Goal: Information Seeking & Learning: Learn about a topic

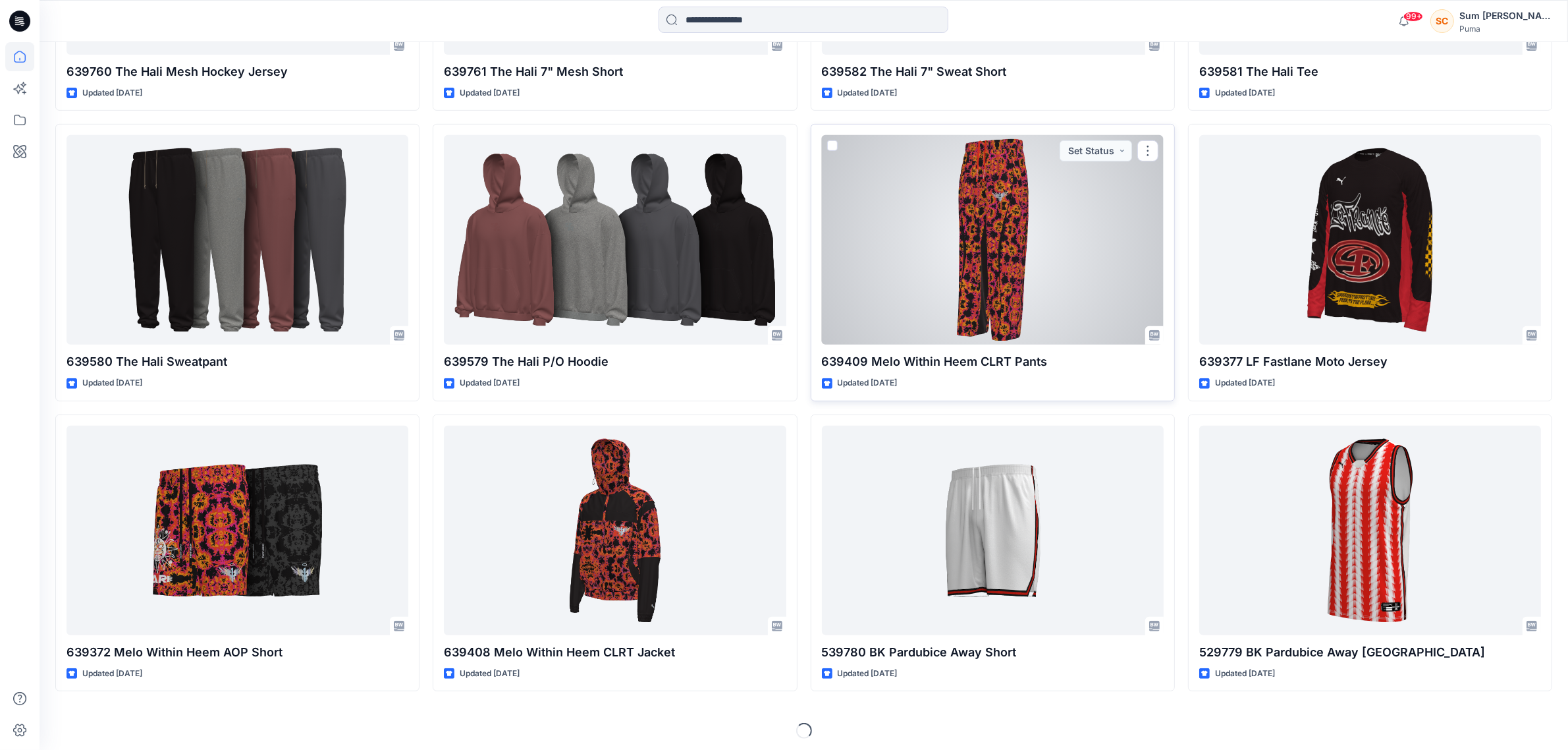
scroll to position [680, 0]
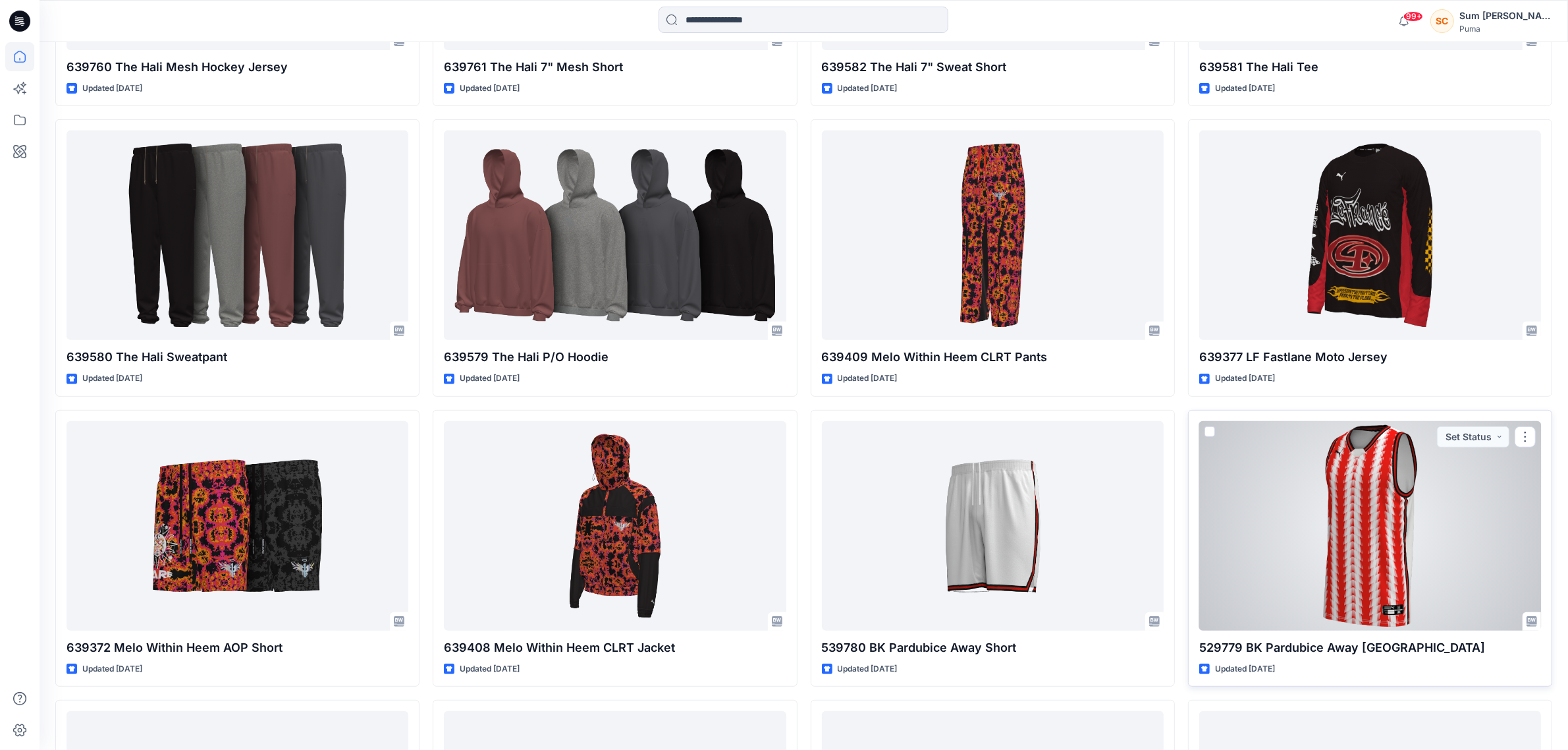
click at [1331, 538] on div at bounding box center [1370, 526] width 342 height 210
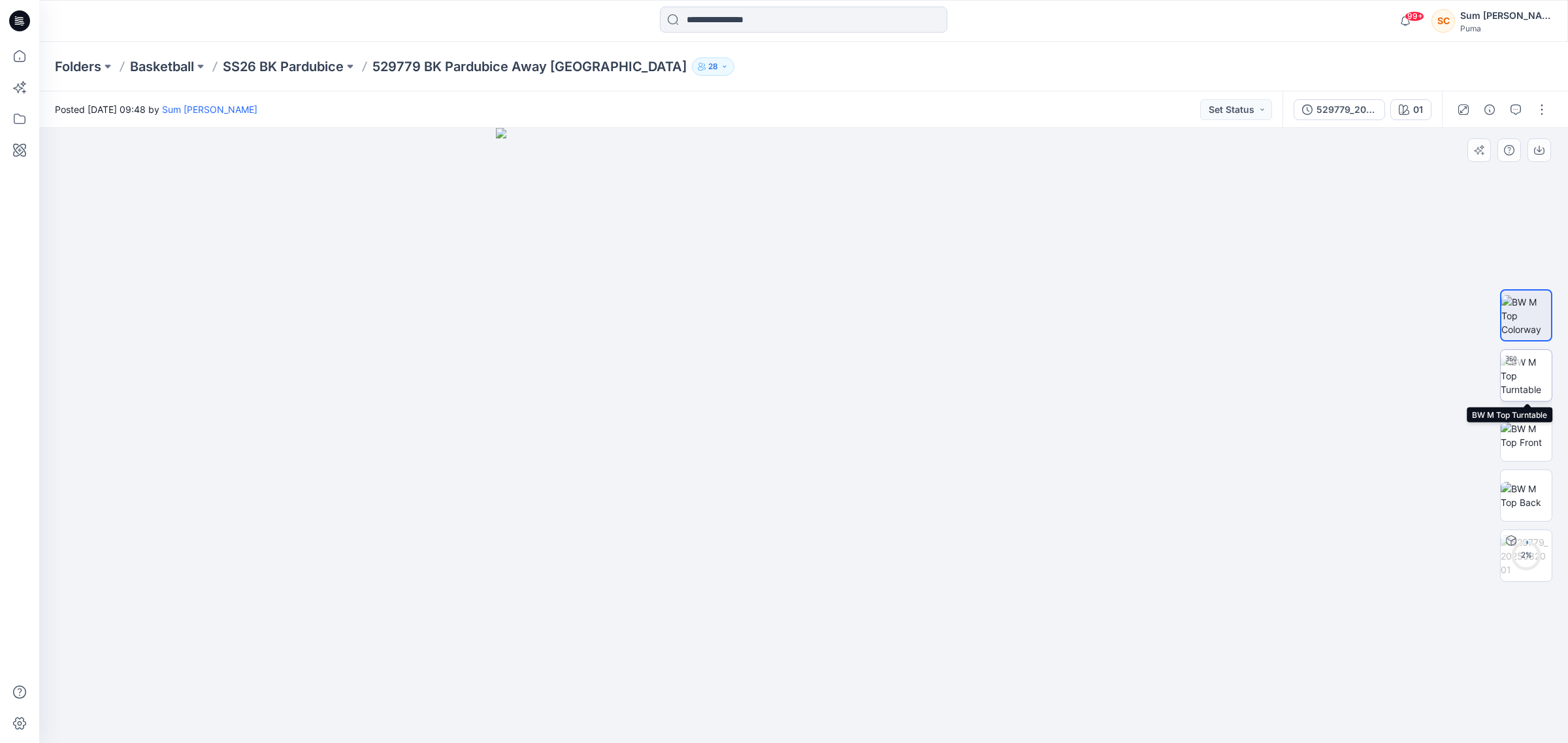
click at [1522, 374] on img at bounding box center [1526, 376] width 51 height 41
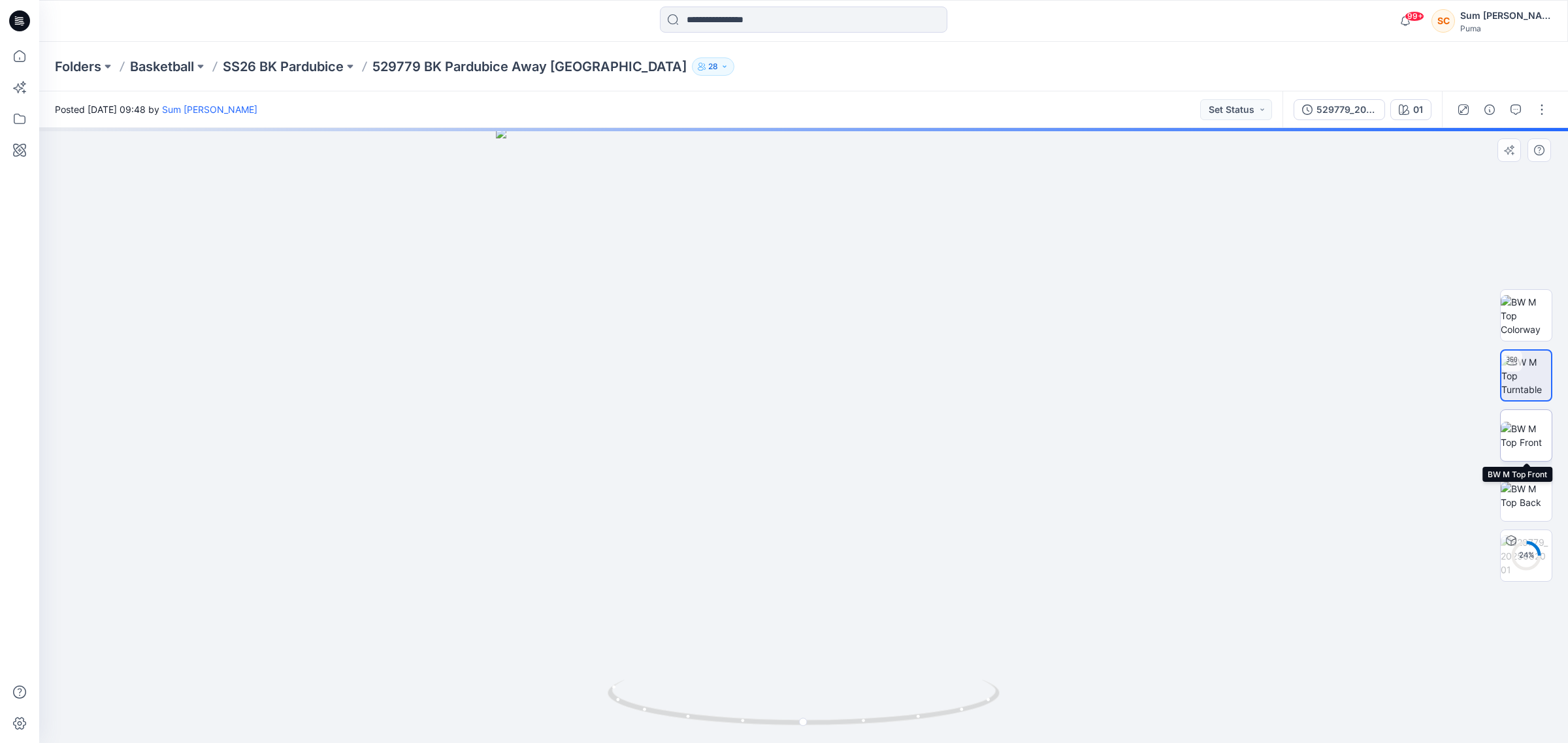
click at [1529, 435] on img at bounding box center [1526, 436] width 51 height 28
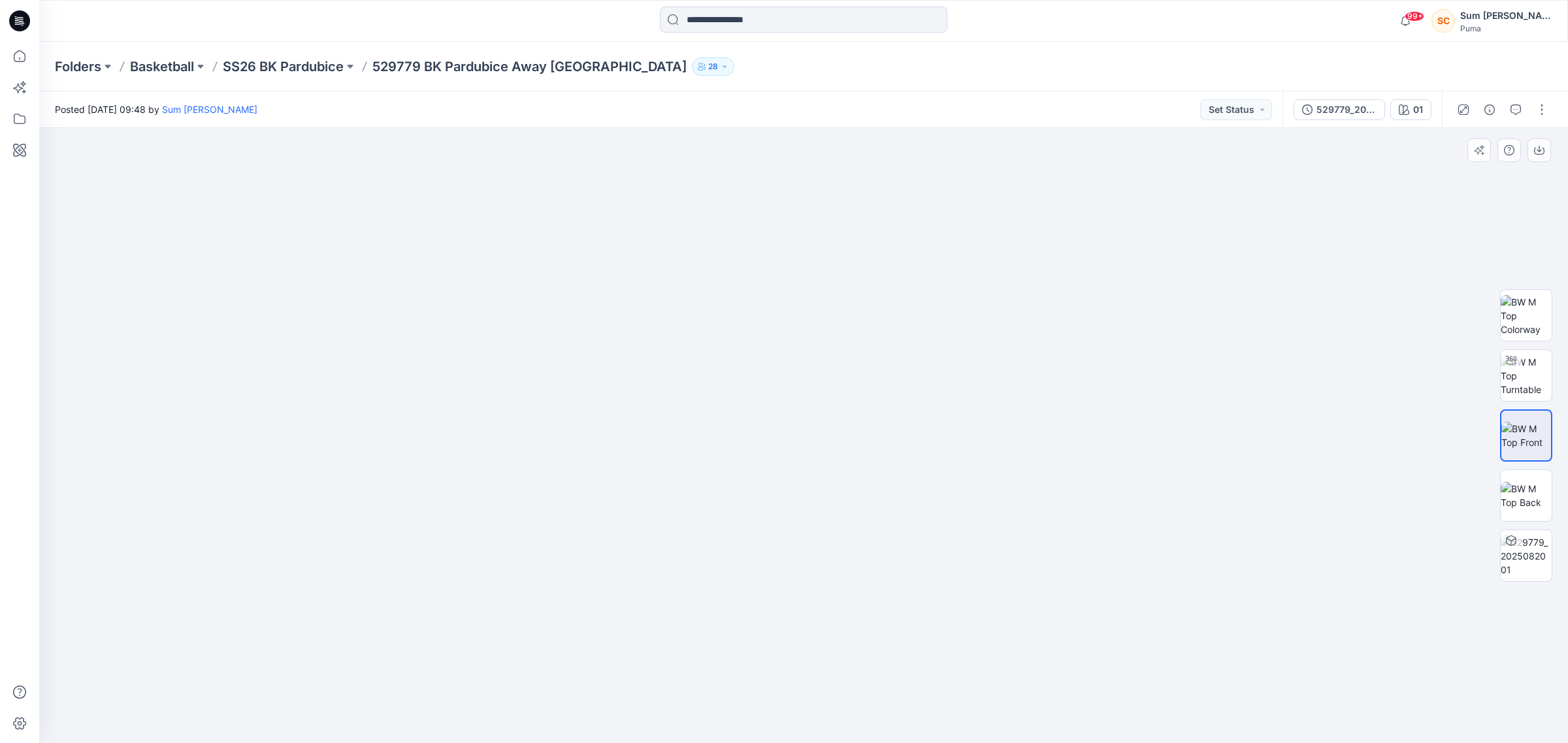
drag, startPoint x: 837, startPoint y: 569, endPoint x: 840, endPoint y: 510, distance: 59.1
click at [840, 510] on img at bounding box center [803, 417] width 653 height 653
click at [1522, 374] on img at bounding box center [1526, 376] width 51 height 41
drag, startPoint x: 897, startPoint y: 570, endPoint x: 898, endPoint y: 557, distance: 13.0
click at [898, 557] on div at bounding box center [803, 436] width 1529 height 615
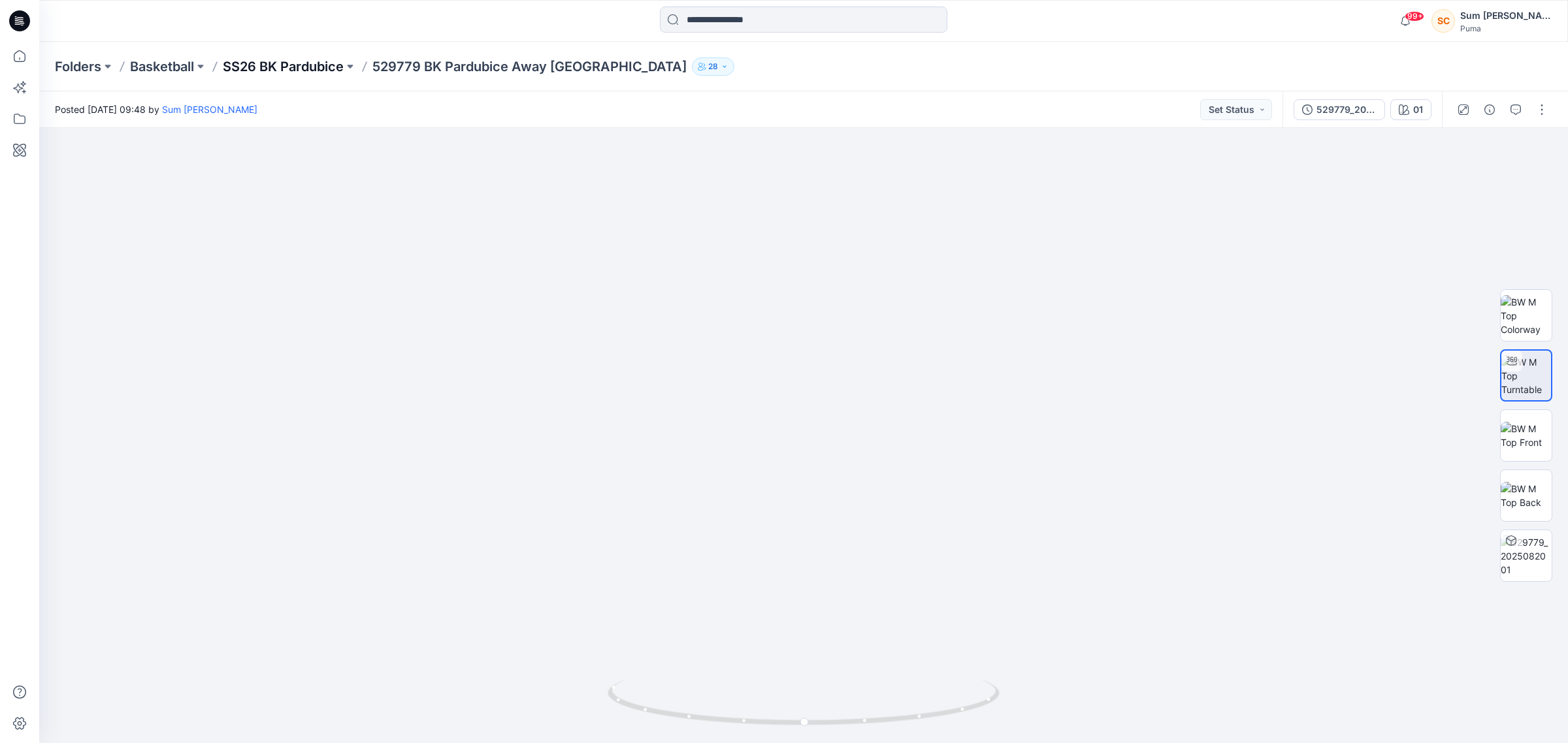
click at [307, 66] on p "SS26 BK Pardubice" at bounding box center [283, 67] width 121 height 19
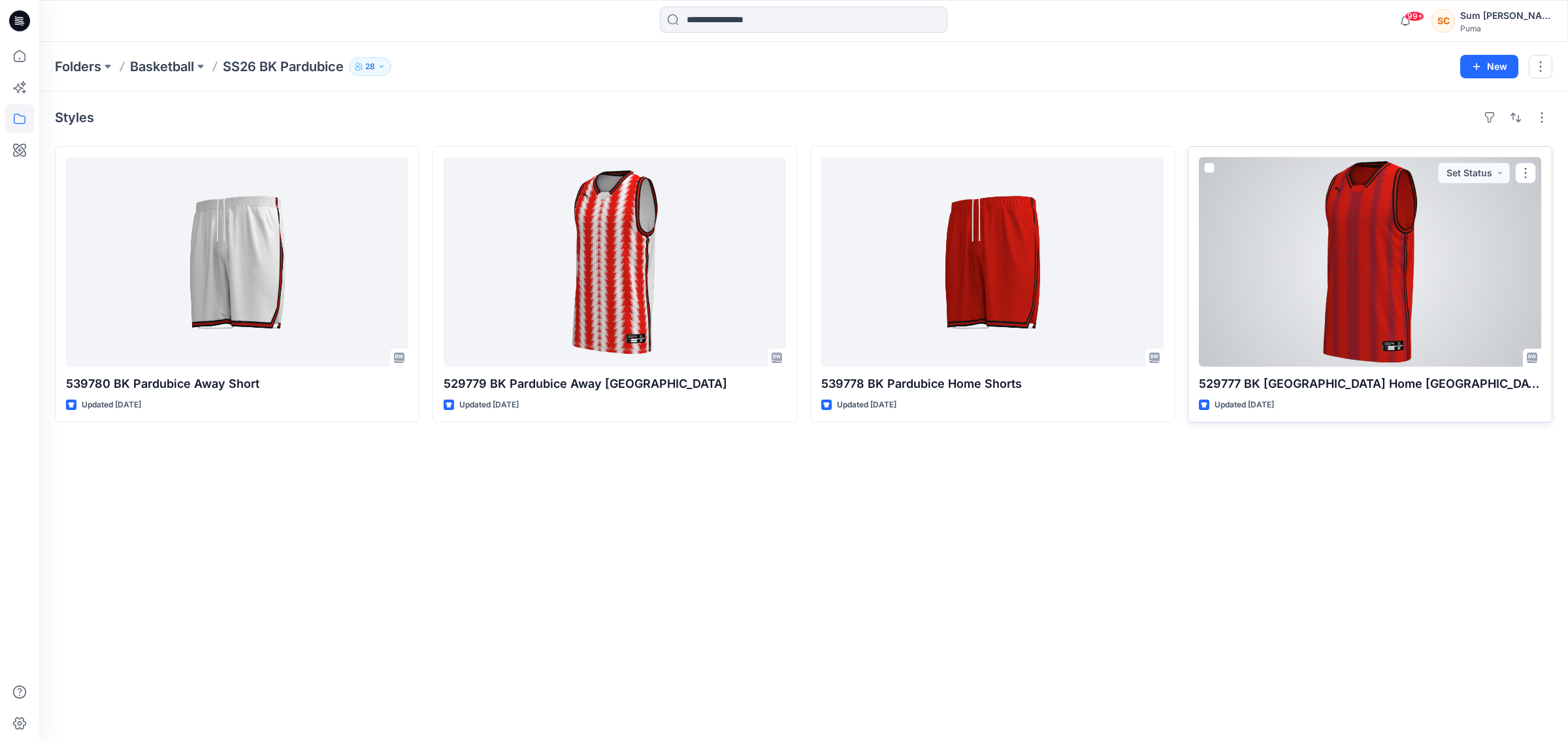
click at [1399, 233] on div at bounding box center [1369, 262] width 343 height 209
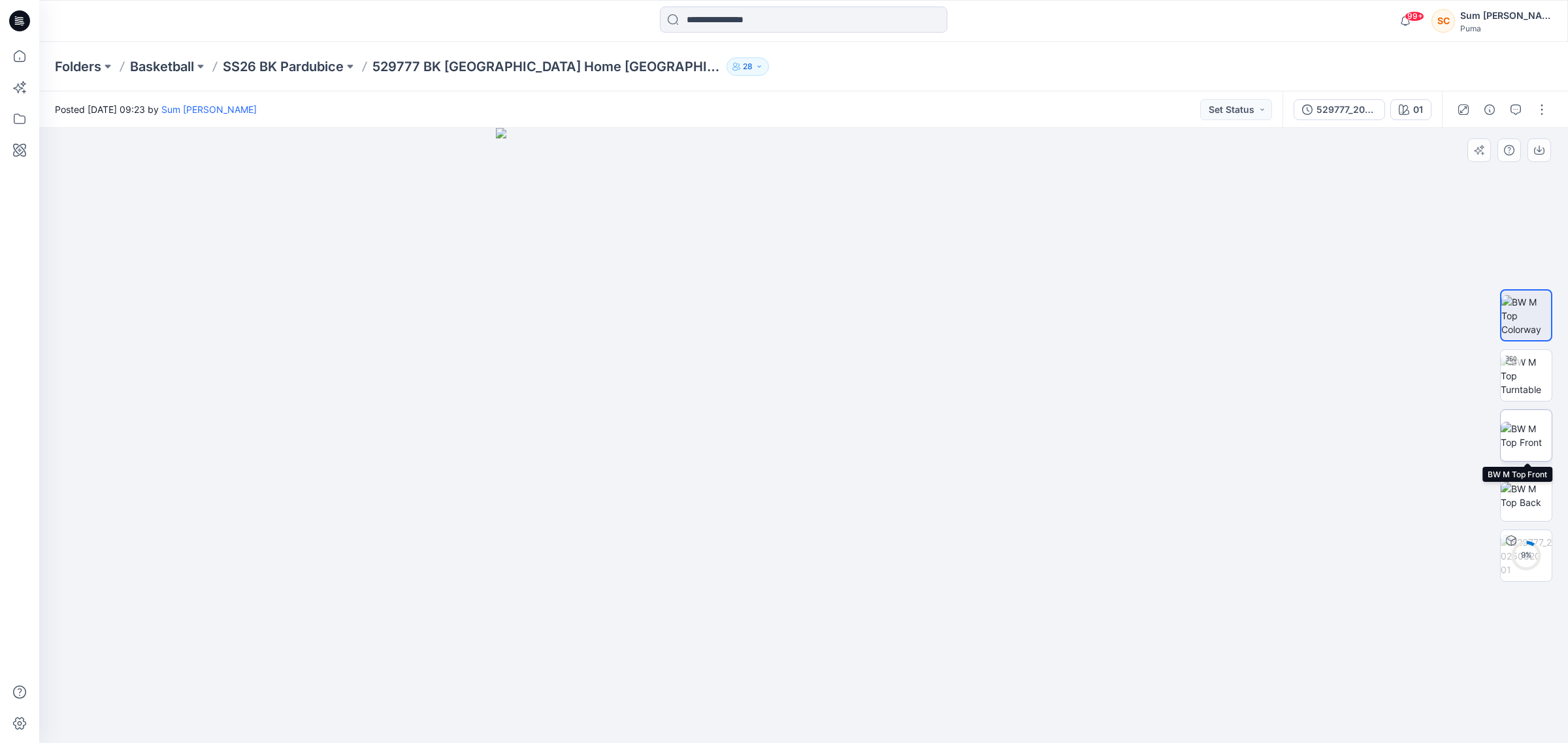
click at [1532, 433] on img at bounding box center [1526, 436] width 51 height 28
drag, startPoint x: 866, startPoint y: 506, endPoint x: 844, endPoint y: 503, distance: 22.2
click at [844, 503] on img at bounding box center [803, 436] width 616 height 616
click at [1532, 377] on img at bounding box center [1526, 376] width 51 height 41
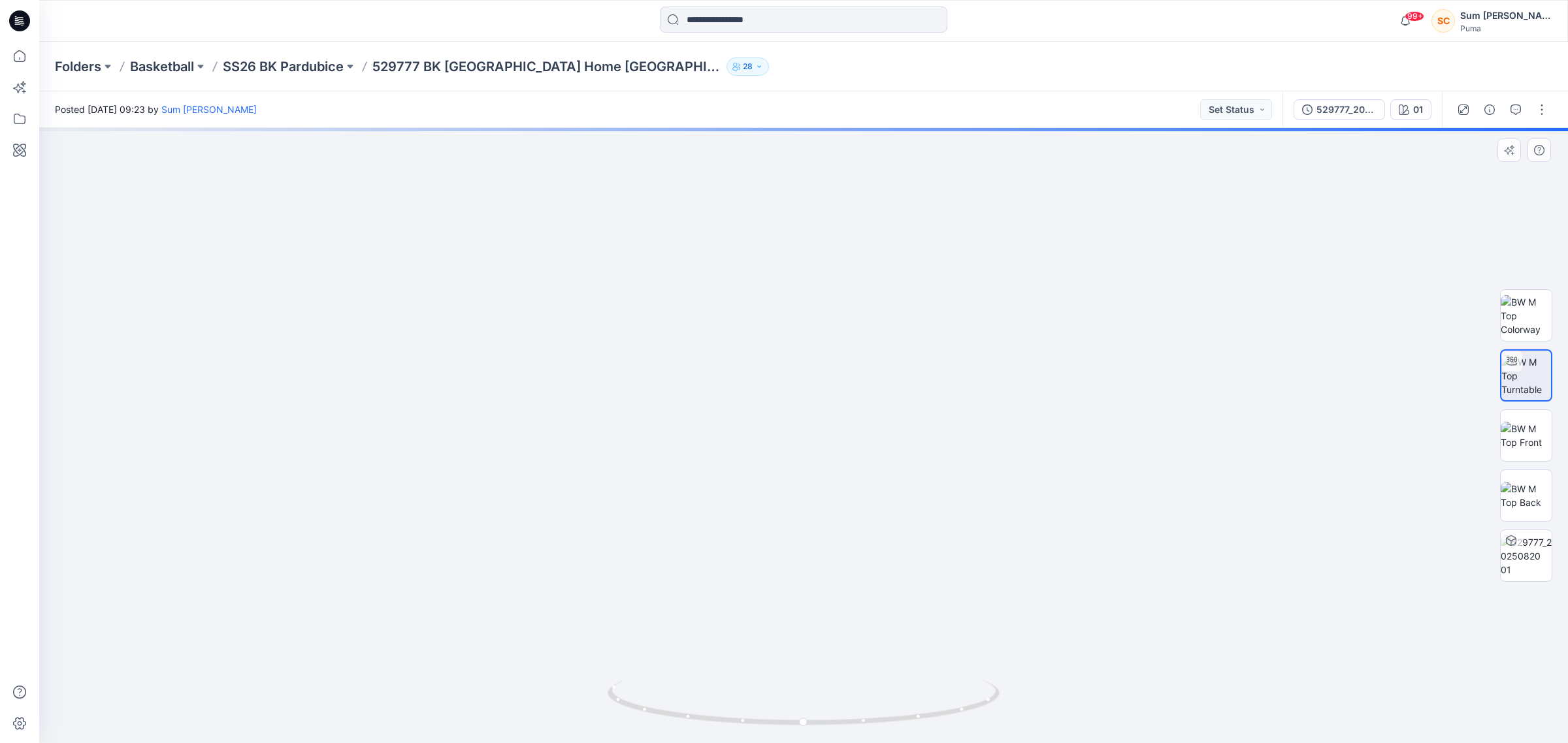
drag, startPoint x: 850, startPoint y: 584, endPoint x: 827, endPoint y: 458, distance: 128.1
click at [827, 438] on img at bounding box center [803, 286] width 955 height 915
drag, startPoint x: 865, startPoint y: 571, endPoint x: 837, endPoint y: 676, distance: 108.7
click at [818, 569] on img at bounding box center [803, 277] width 955 height 934
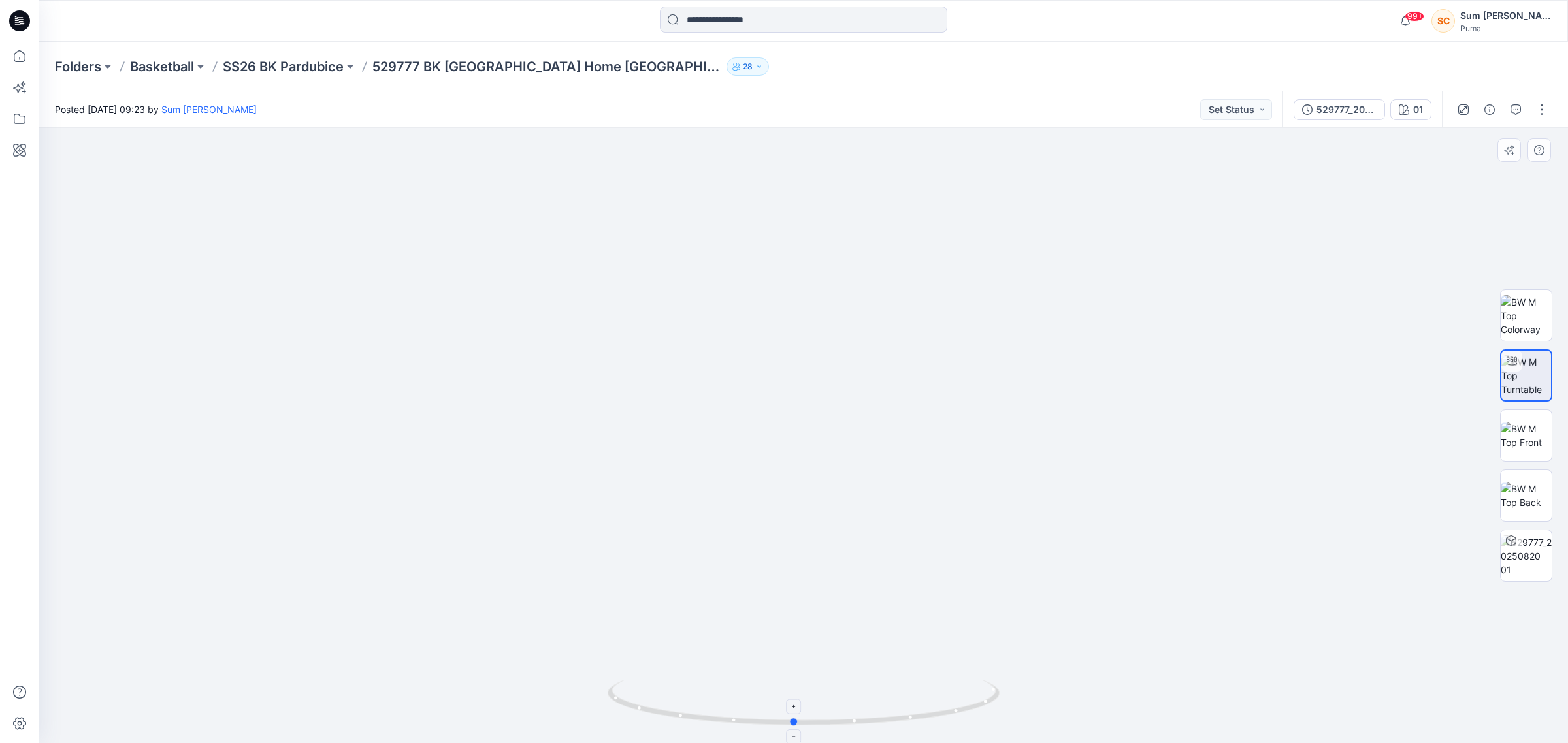
drag, startPoint x: 830, startPoint y: 727, endPoint x: 820, endPoint y: 714, distance: 16.4
click at [820, 714] on icon at bounding box center [805, 704] width 395 height 49
drag, startPoint x: 842, startPoint y: 382, endPoint x: 900, endPoint y: 382, distance: 58.0
click at [900, 382] on img at bounding box center [803, 278] width 955 height 932
drag, startPoint x: 876, startPoint y: 632, endPoint x: 926, endPoint y: 632, distance: 50.0
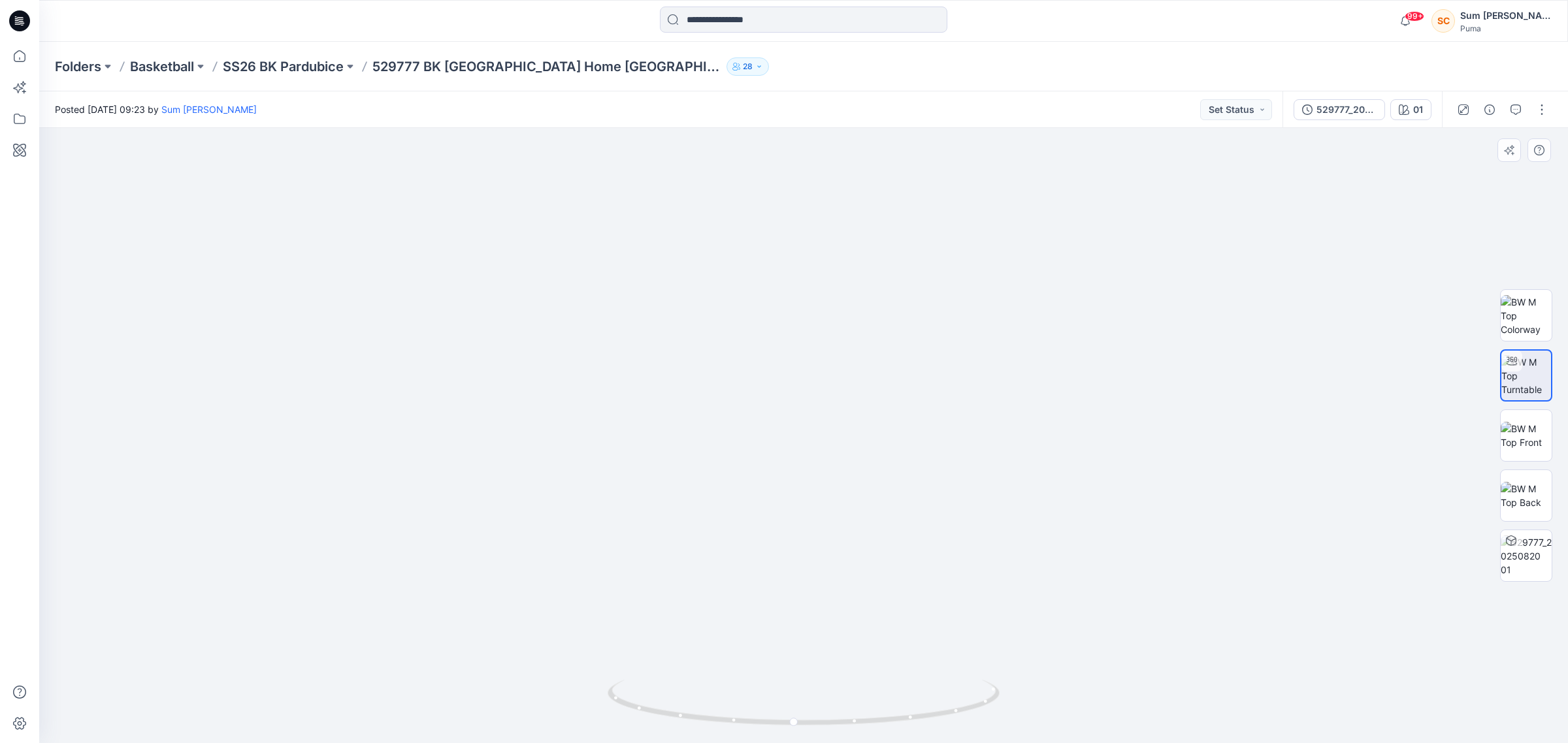
click at [926, 632] on img at bounding box center [803, 278] width 955 height 931
drag, startPoint x: 825, startPoint y: 730, endPoint x: 921, endPoint y: 717, distance: 96.9
click at [921, 717] on div at bounding box center [803, 710] width 392 height 65
drag, startPoint x: 873, startPoint y: 643, endPoint x: 826, endPoint y: 636, distance: 47.5
click at [826, 636] on img at bounding box center [803, 275] width 955 height 937
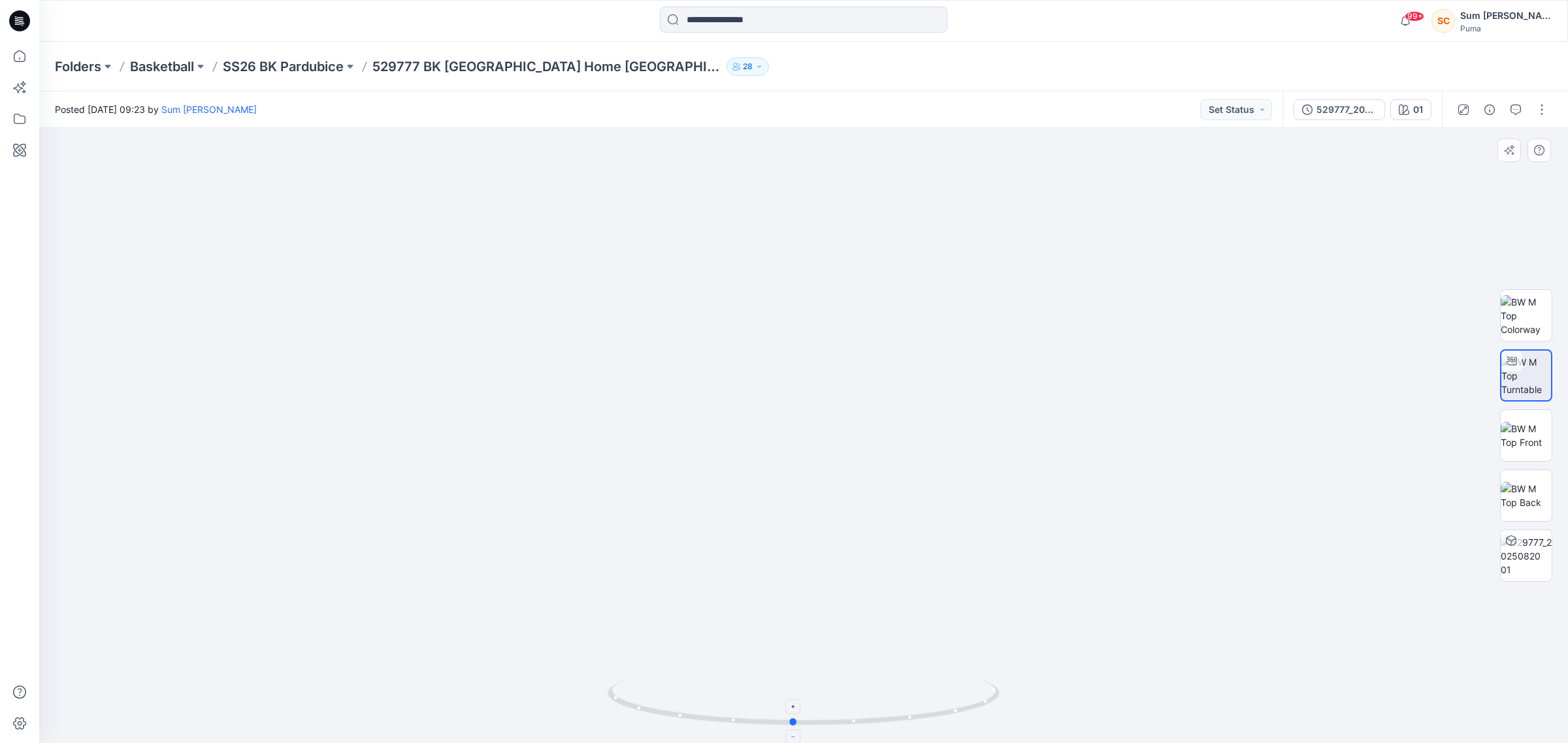
drag, startPoint x: 837, startPoint y: 720, endPoint x: 736, endPoint y: 722, distance: 101.0
click at [736, 722] on icon at bounding box center [805, 704] width 395 height 49
click at [1529, 441] on img at bounding box center [1526, 436] width 51 height 28
click at [1526, 374] on img at bounding box center [1526, 376] width 51 height 41
drag, startPoint x: 900, startPoint y: 720, endPoint x: 850, endPoint y: 720, distance: 50.0
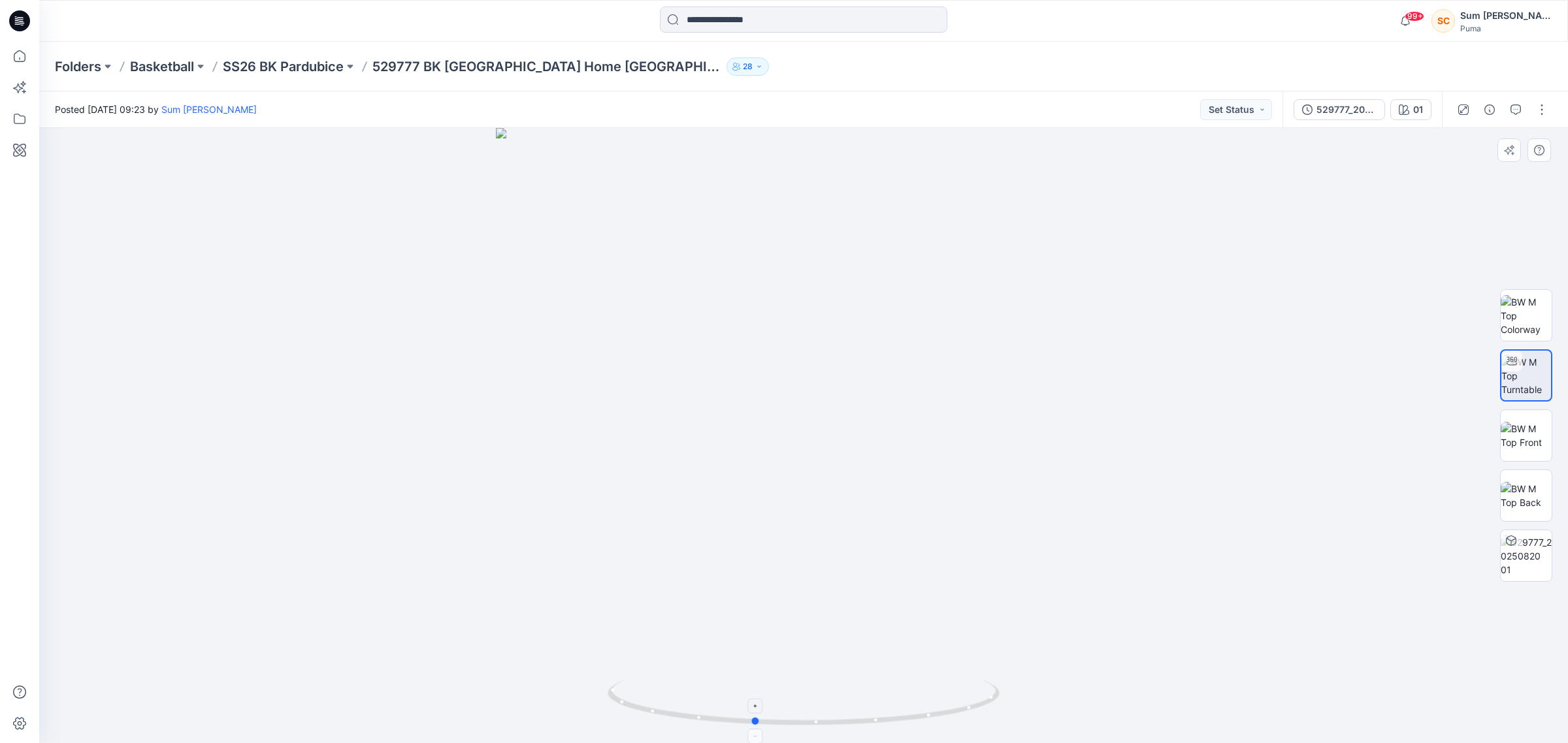
click at [850, 720] on icon at bounding box center [805, 704] width 395 height 49
click at [252, 76] on div "Folders Basketball SS26 BK Pardubice 529777 BK [GEOGRAPHIC_DATA] Home [GEOGRAPH…" at bounding box center [803, 67] width 1529 height 50
click at [254, 69] on p "SS26 BK Pardubice" at bounding box center [283, 67] width 121 height 19
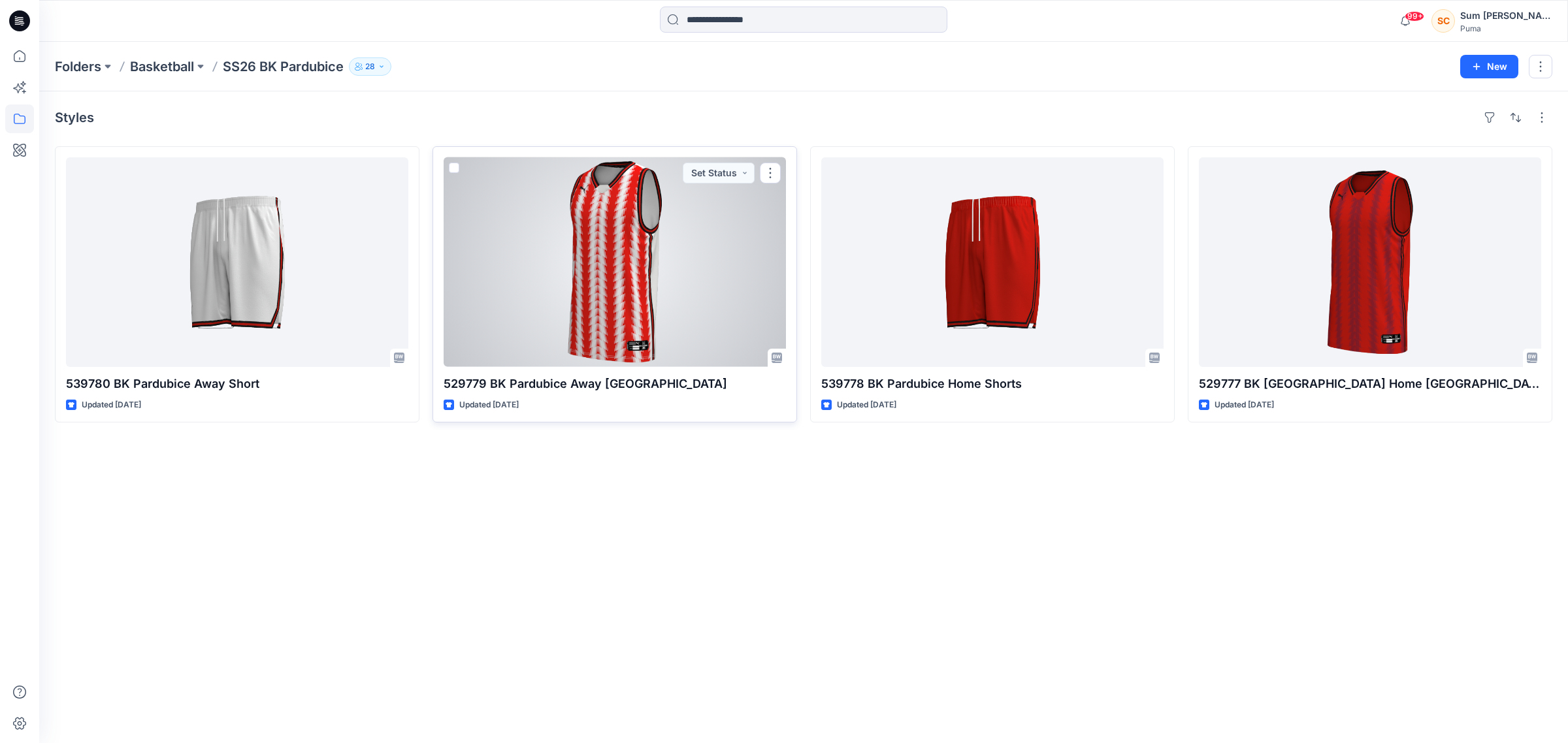
click at [647, 272] on div at bounding box center [615, 262] width 343 height 209
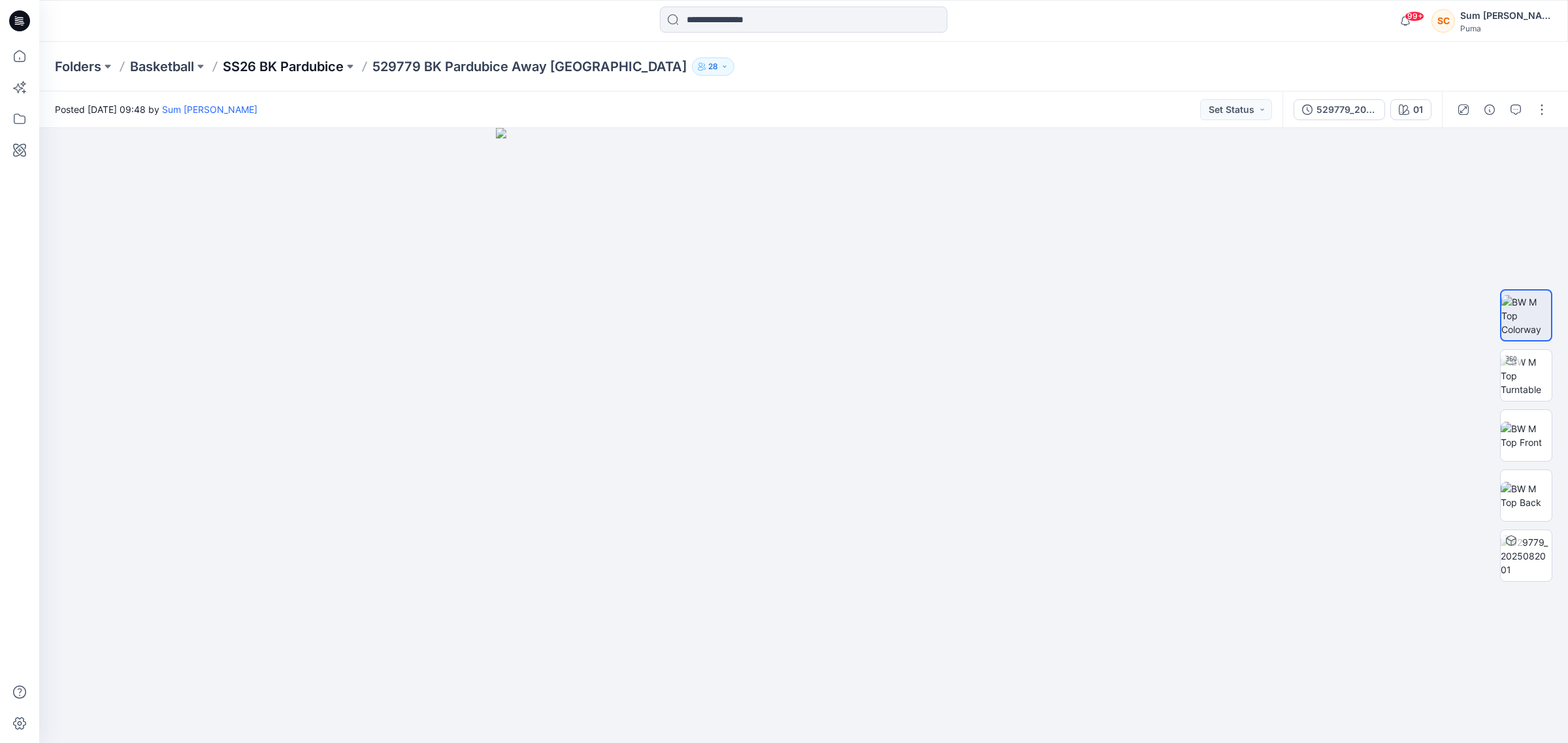
click at [301, 63] on p "SS26 BK Pardubice" at bounding box center [283, 67] width 121 height 19
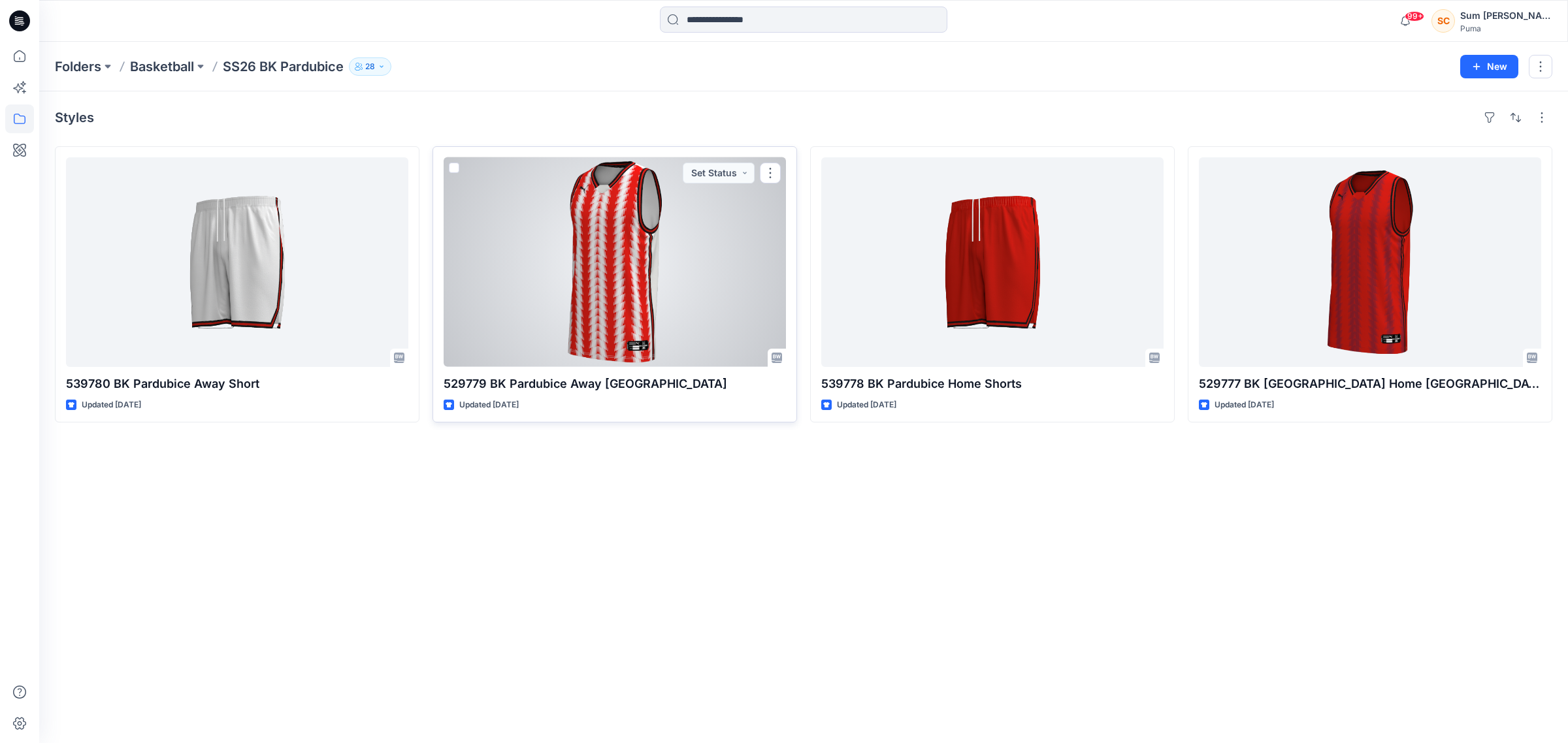
click at [605, 290] on div at bounding box center [615, 262] width 343 height 209
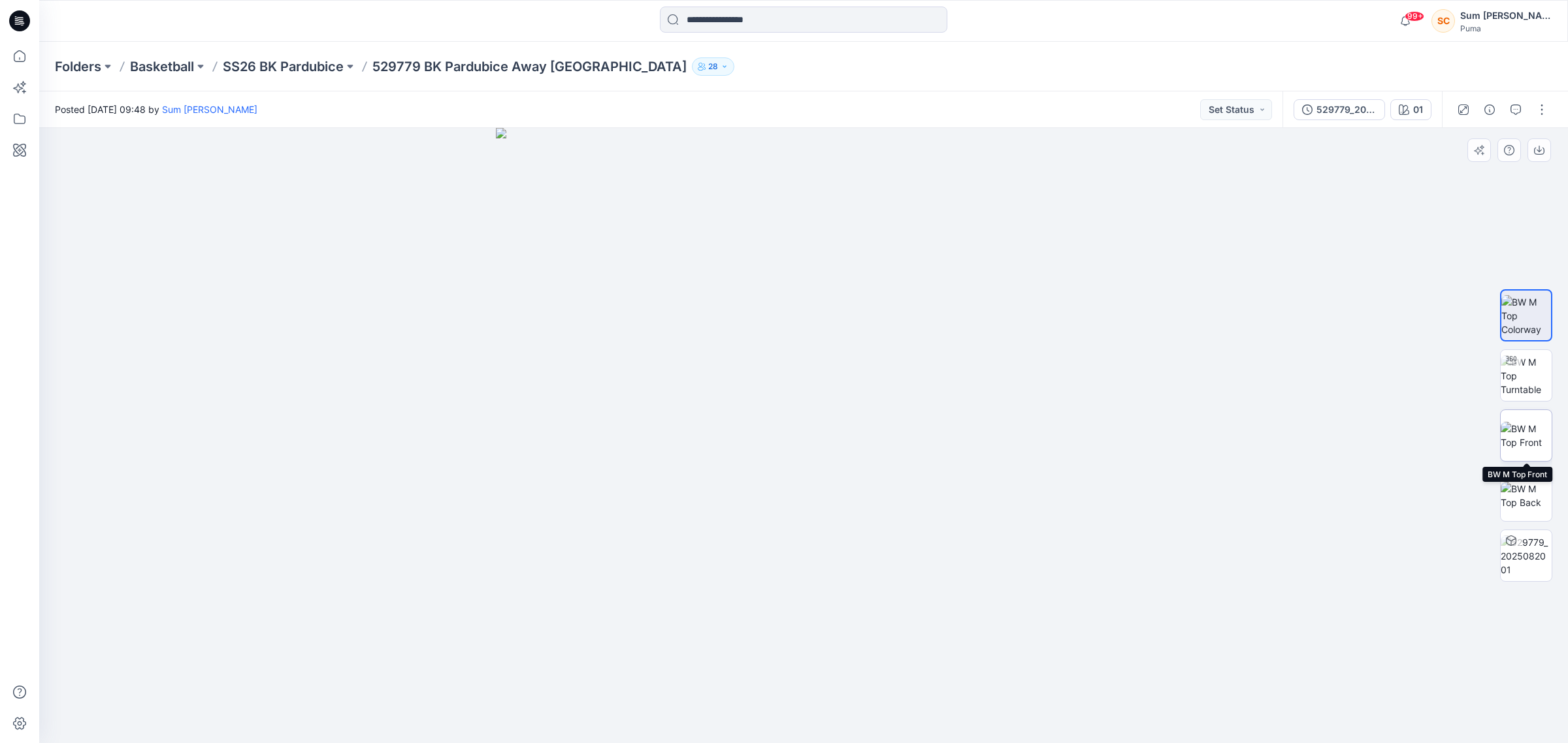
click at [1522, 438] on img at bounding box center [1526, 436] width 51 height 28
click at [193, 145] on div at bounding box center [803, 436] width 1529 height 616
click at [298, 59] on p "SS26 BK Pardubice" at bounding box center [283, 67] width 121 height 19
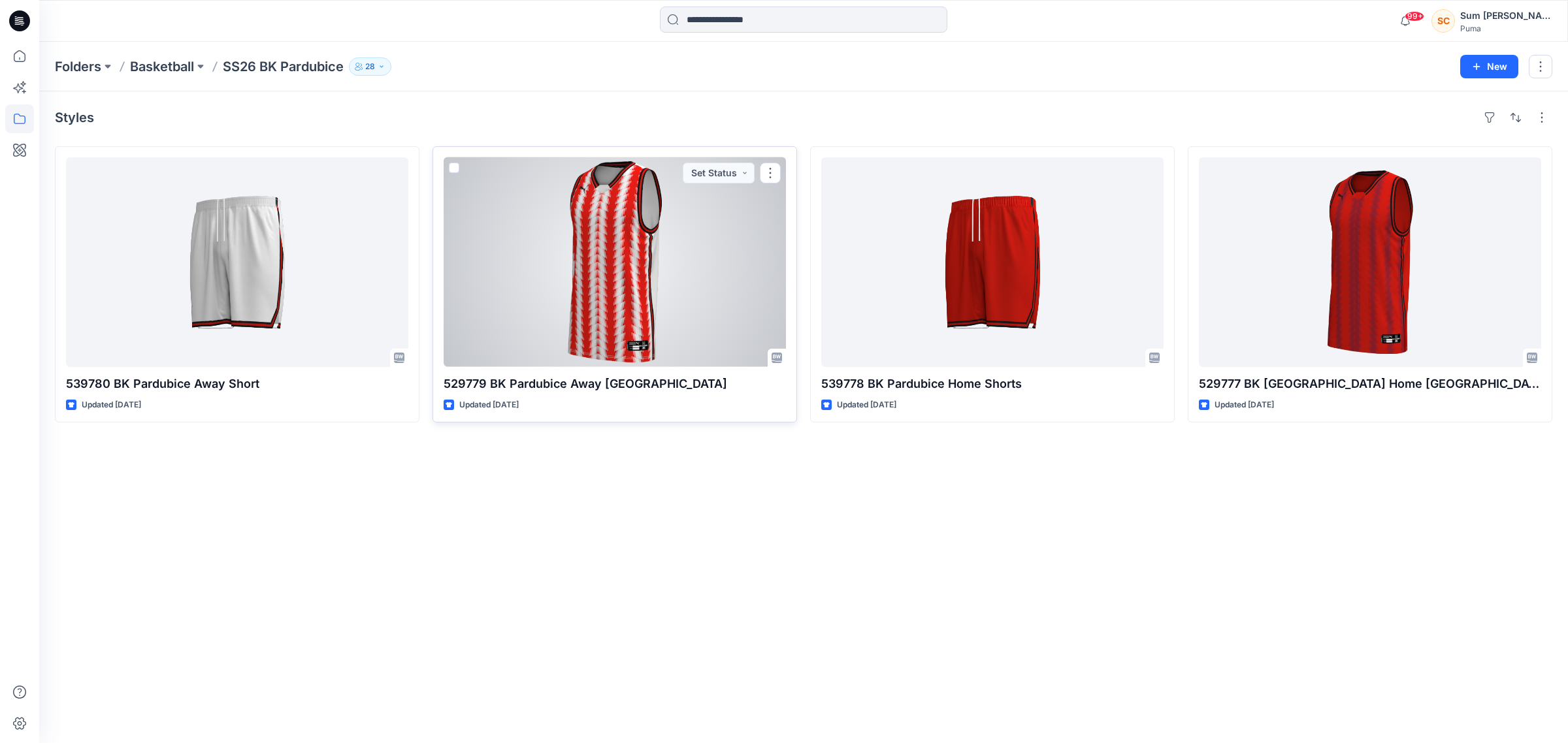
click at [585, 283] on div at bounding box center [615, 262] width 343 height 209
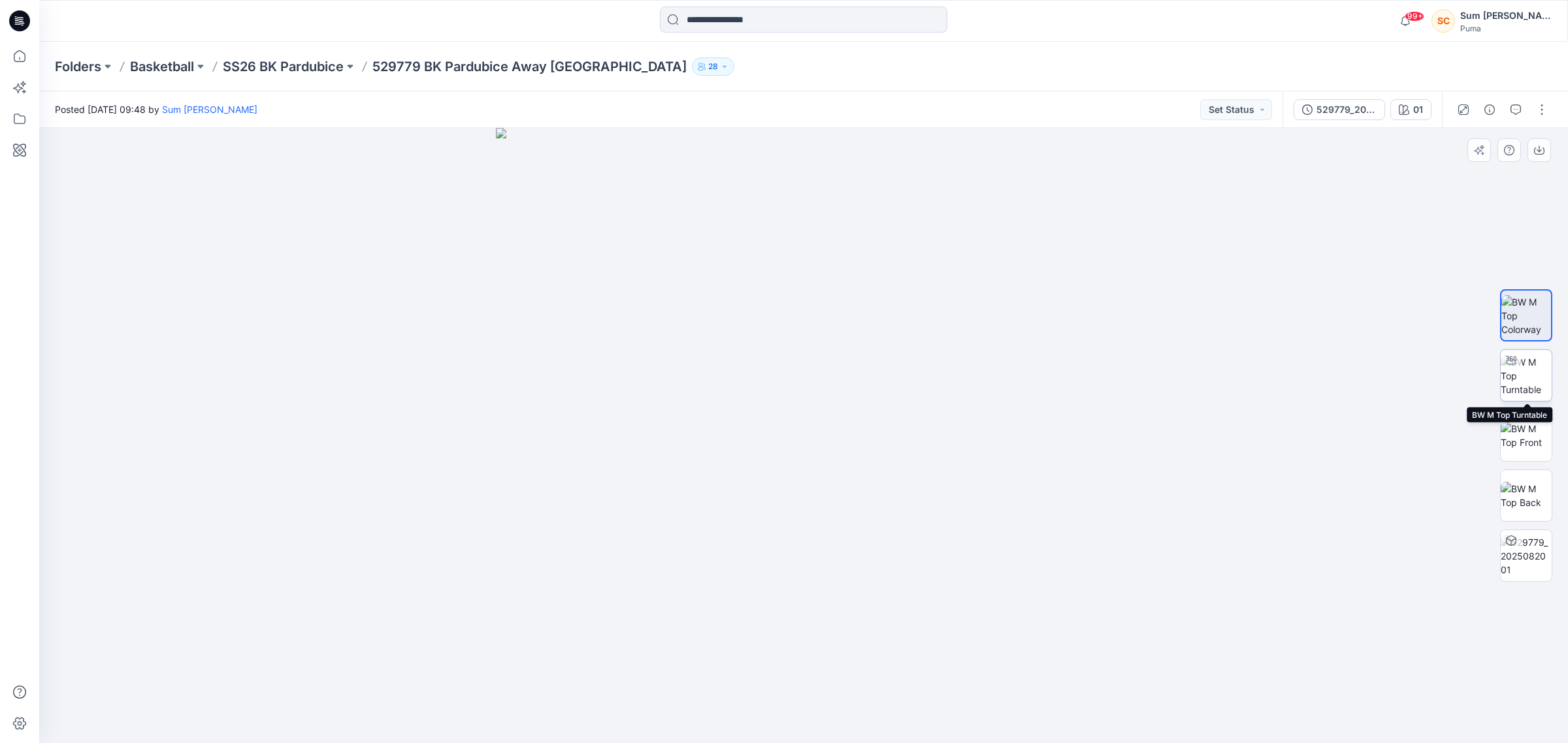
click at [1530, 387] on img at bounding box center [1526, 376] width 51 height 41
drag, startPoint x: 869, startPoint y: 727, endPoint x: 790, endPoint y: 733, distance: 79.2
click at [790, 733] on div at bounding box center [803, 436] width 1529 height 615
